Goal: Task Accomplishment & Management: Manage account settings

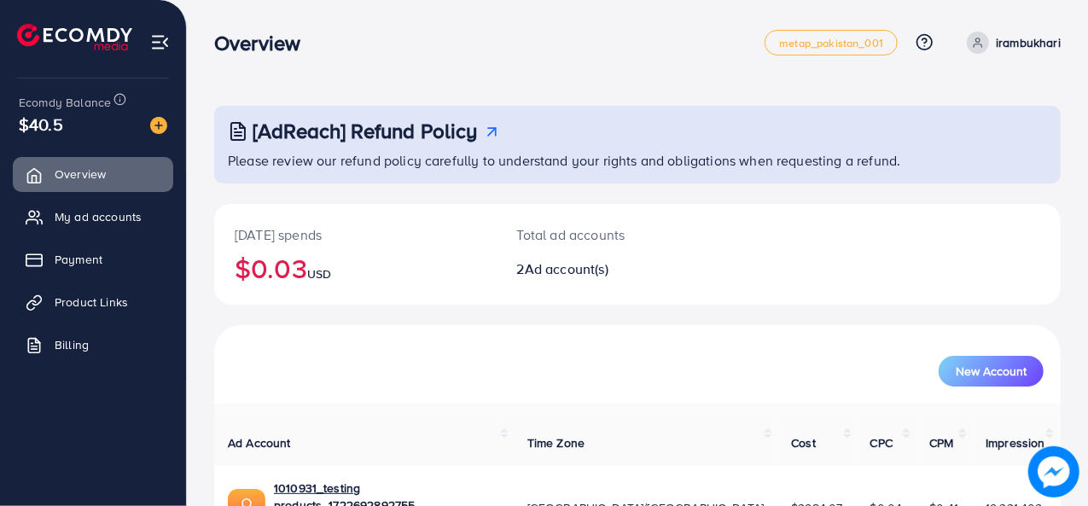
click at [383, 180] on div "[AdReach] Refund Policy Please review our refund policy carefully to understand…" at bounding box center [637, 145] width 847 height 78
click at [118, 213] on span "My ad accounts" at bounding box center [102, 216] width 87 height 17
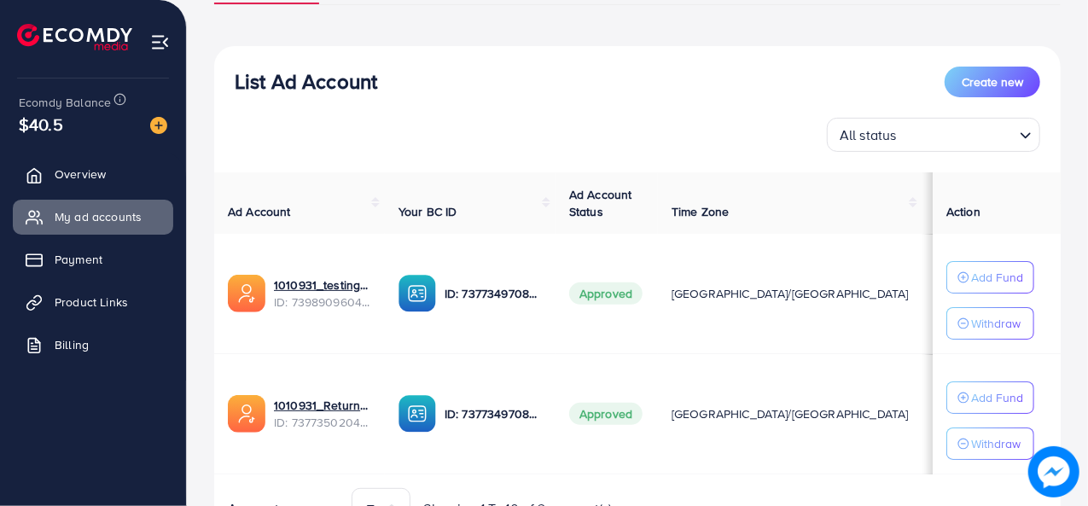
scroll to position [160, 0]
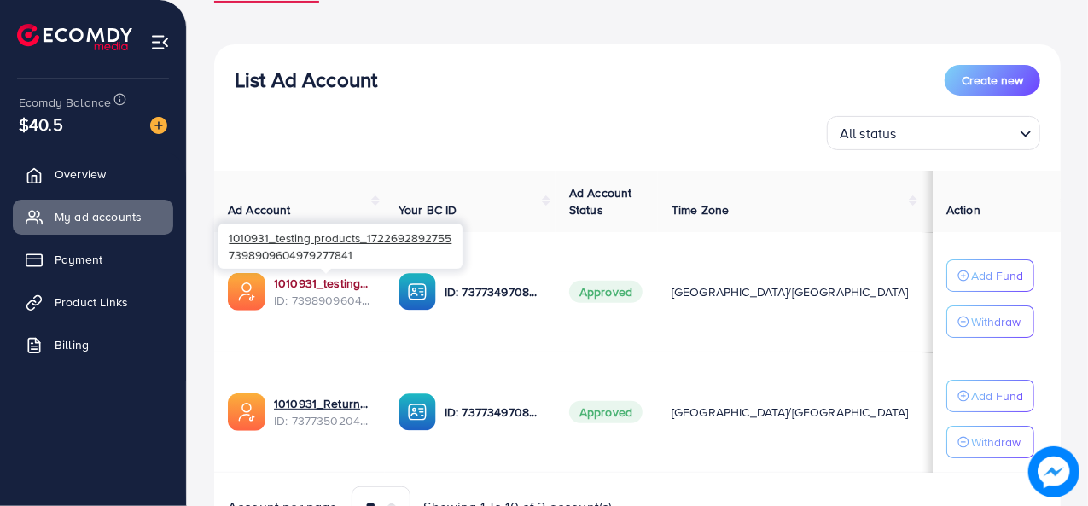
click at [313, 289] on link "1010931_testing products_1722692892755" at bounding box center [322, 283] width 97 height 17
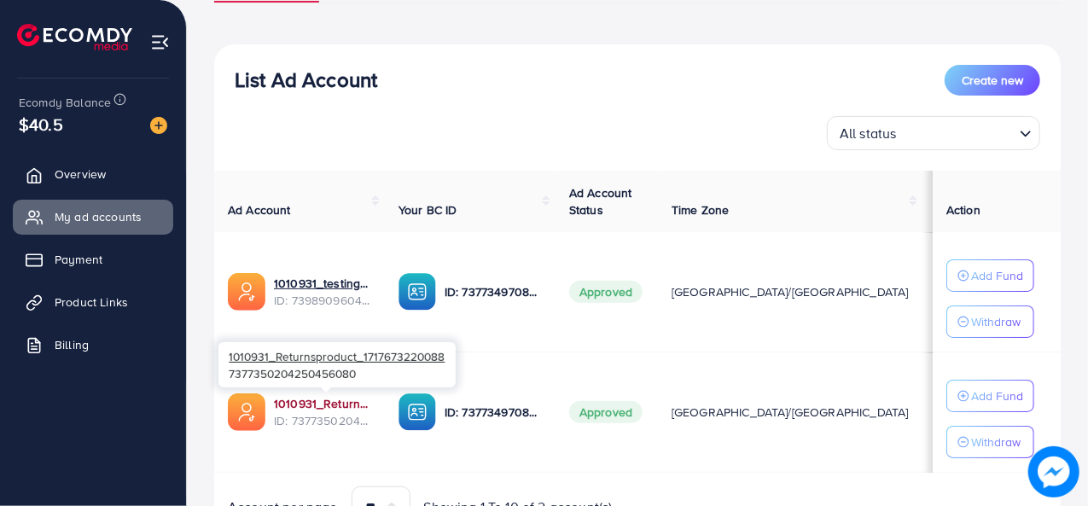
click at [319, 403] on link "1010931_Returnsproduct_1717673220088" at bounding box center [322, 403] width 97 height 17
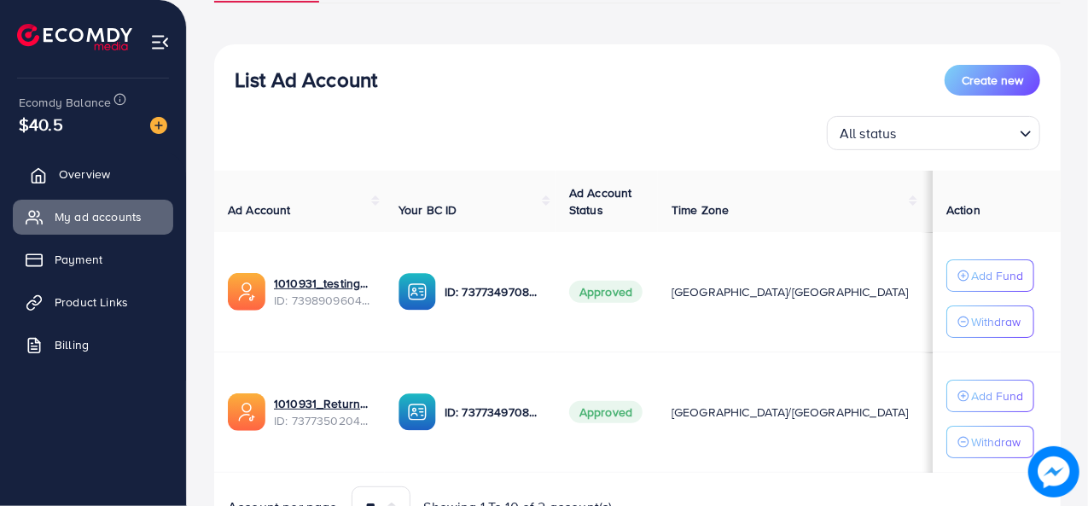
click at [77, 166] on span "Overview" at bounding box center [84, 174] width 51 height 17
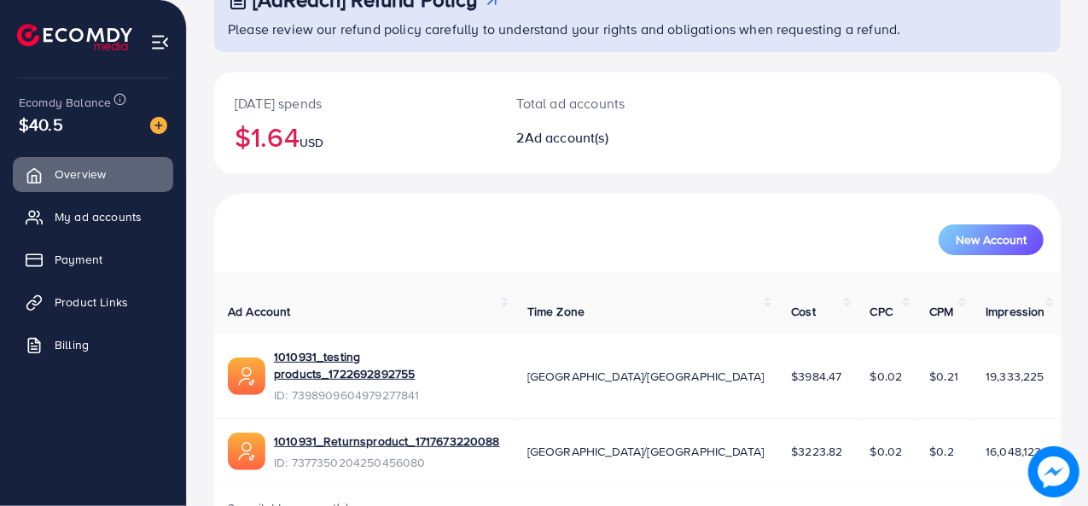
scroll to position [147, 0]
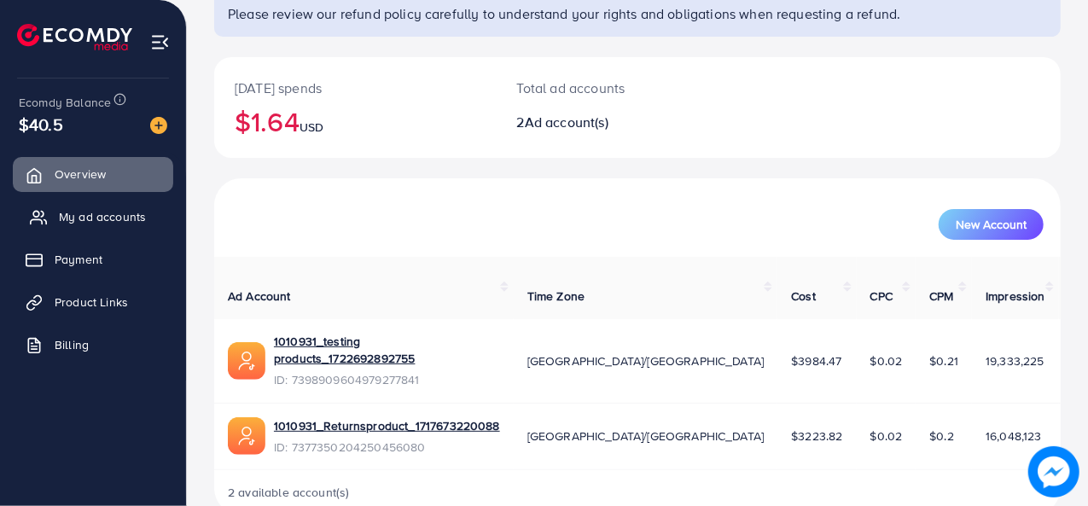
click at [96, 219] on span "My ad accounts" at bounding box center [102, 216] width 87 height 17
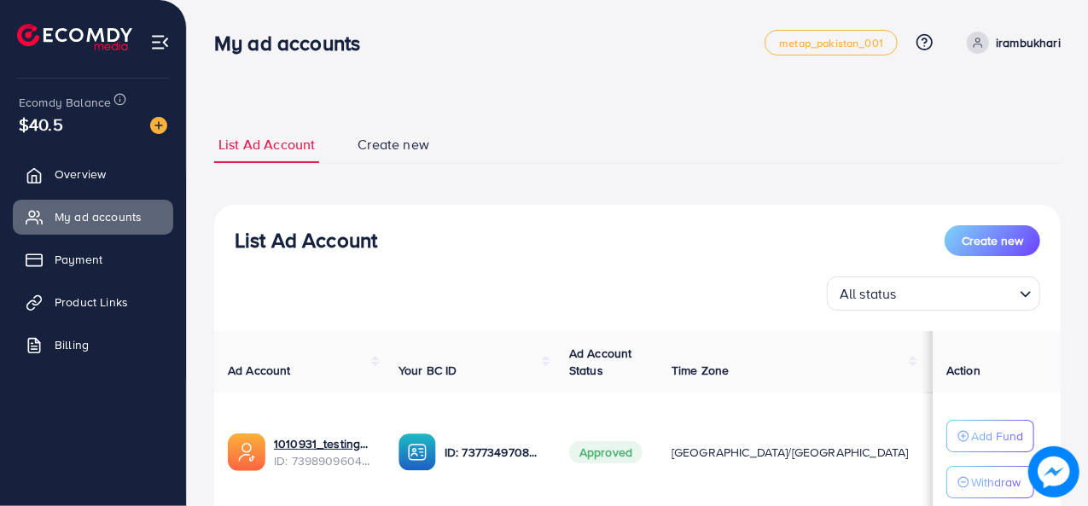
scroll to position [247, 0]
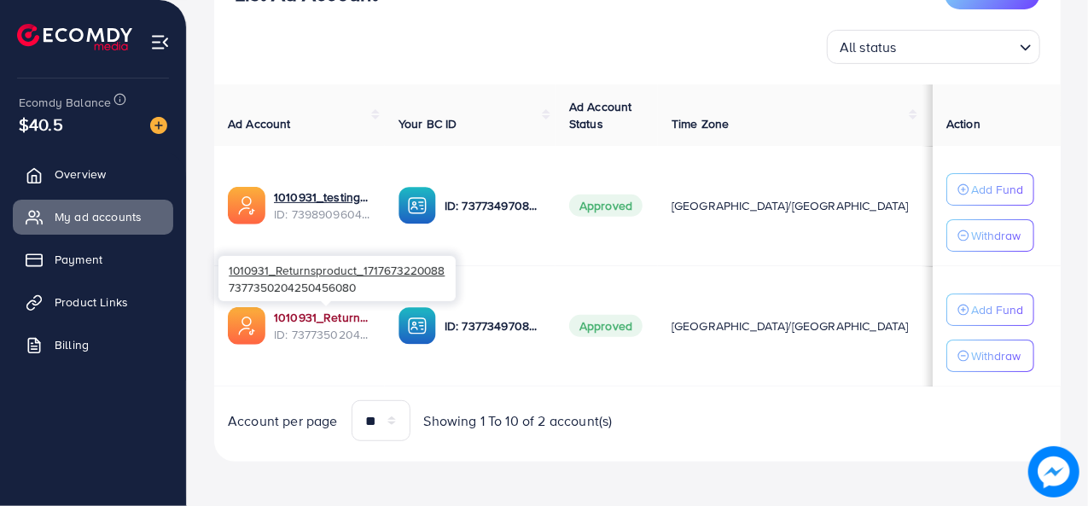
click at [307, 315] on link "1010931_Returnsproduct_1717673220088" at bounding box center [322, 317] width 97 height 17
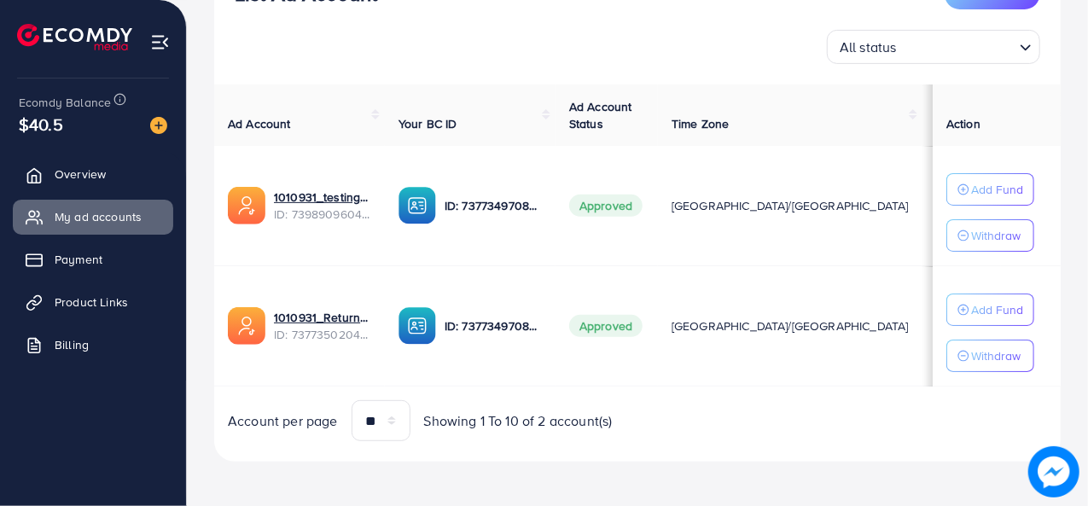
click at [314, 47] on div "All status Loading..." at bounding box center [638, 47] width 806 height 34
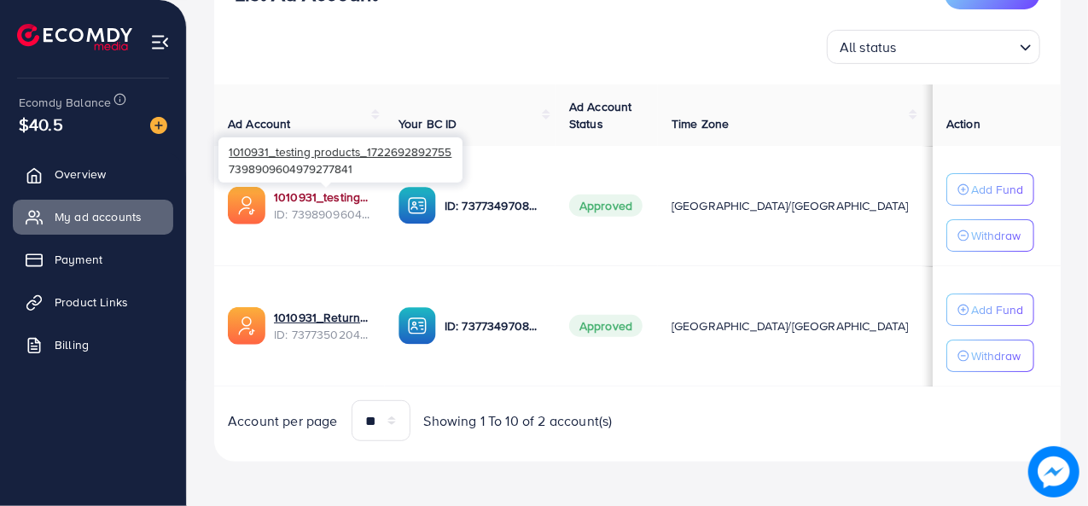
click at [311, 198] on link "1010931_testing products_1722692892755" at bounding box center [322, 197] width 97 height 17
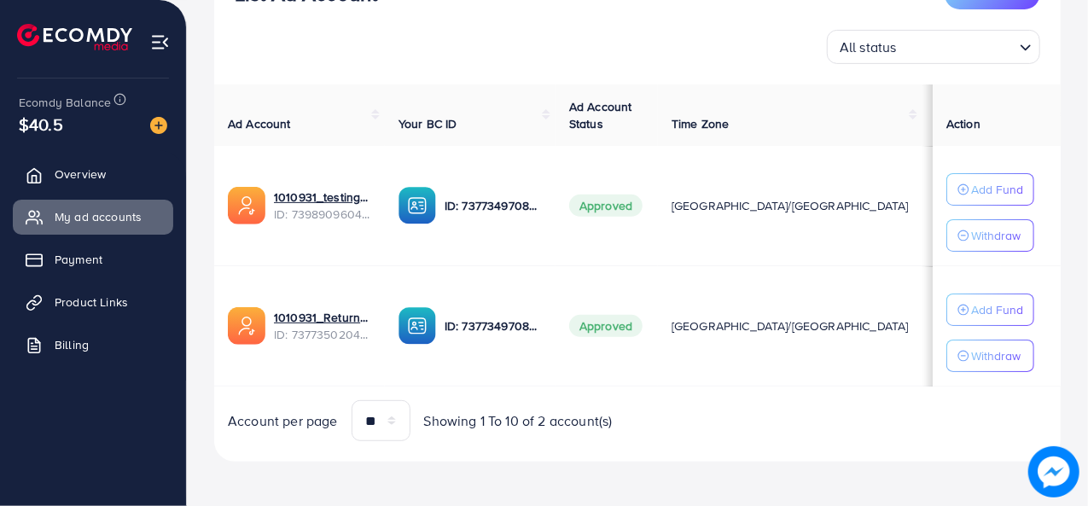
click at [324, 33] on div "All status Loading..." at bounding box center [638, 47] width 806 height 34
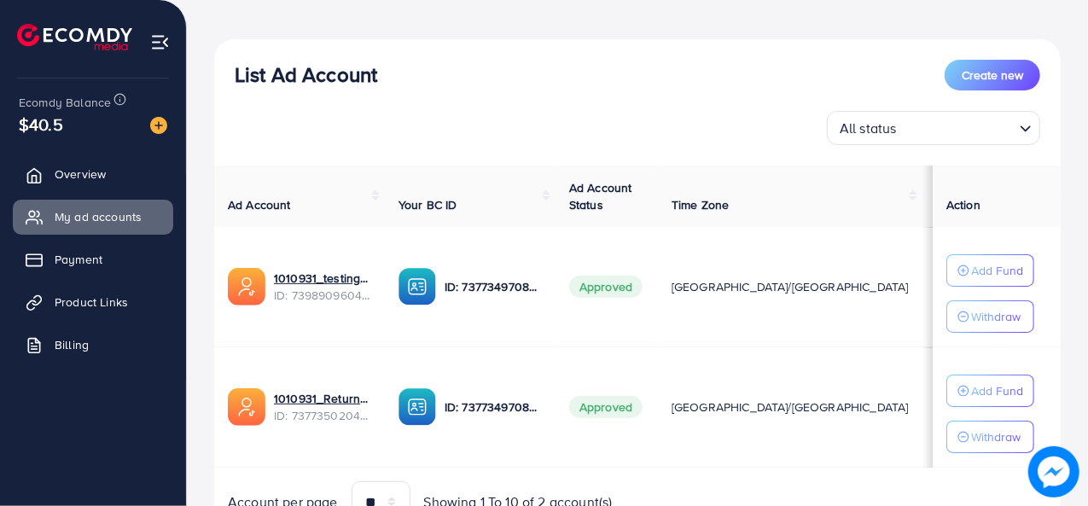
scroll to position [224, 0]
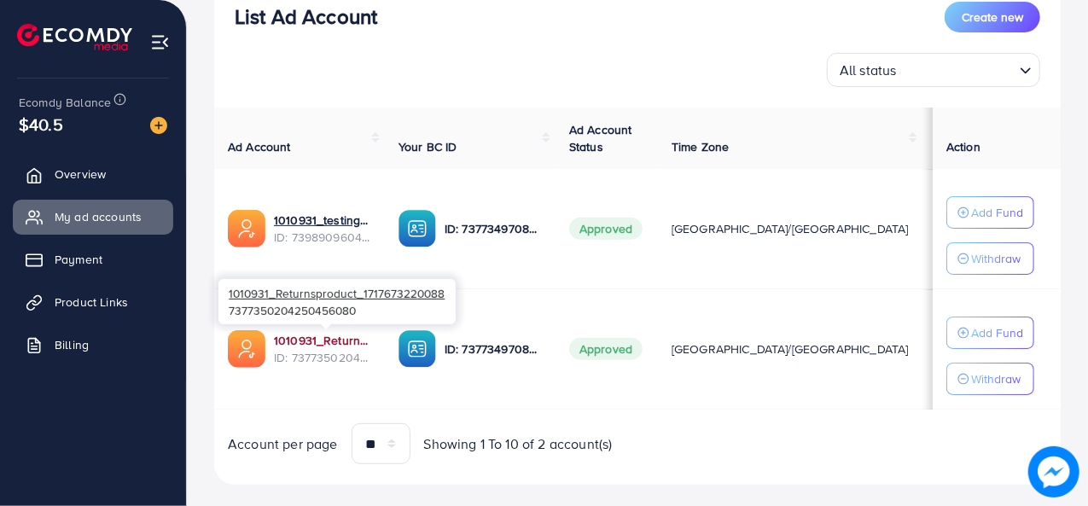
click at [294, 342] on link "1010931_Returnsproduct_1717673220088" at bounding box center [322, 340] width 97 height 17
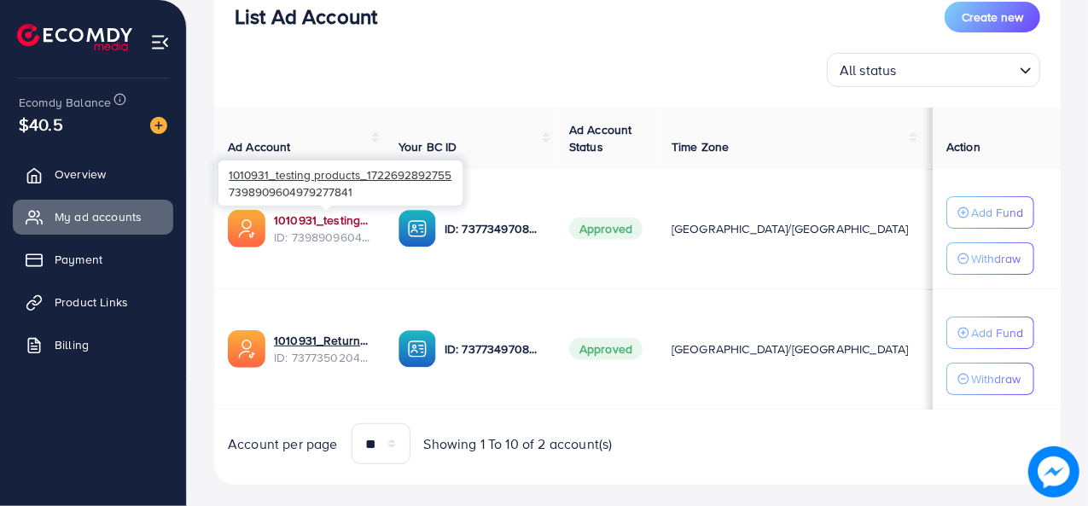
click at [302, 222] on link "1010931_testing products_1722692892755" at bounding box center [322, 220] width 97 height 17
